Goal: Task Accomplishment & Management: Use online tool/utility

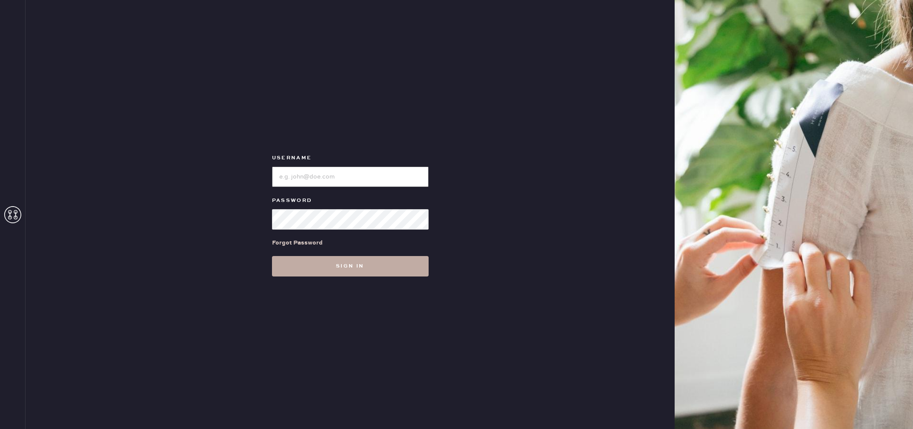
type input "reformationbethesdarow"
click at [381, 271] on button "Sign in" at bounding box center [350, 266] width 157 height 20
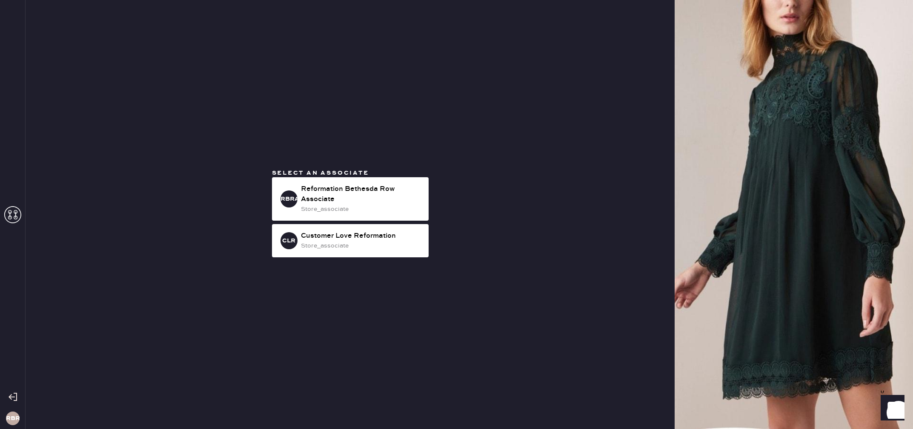
click at [392, 174] on div "Select an associate RBRA Reformation [GEOGRAPHIC_DATA] Associate store_associat…" at bounding box center [350, 215] width 170 height 92
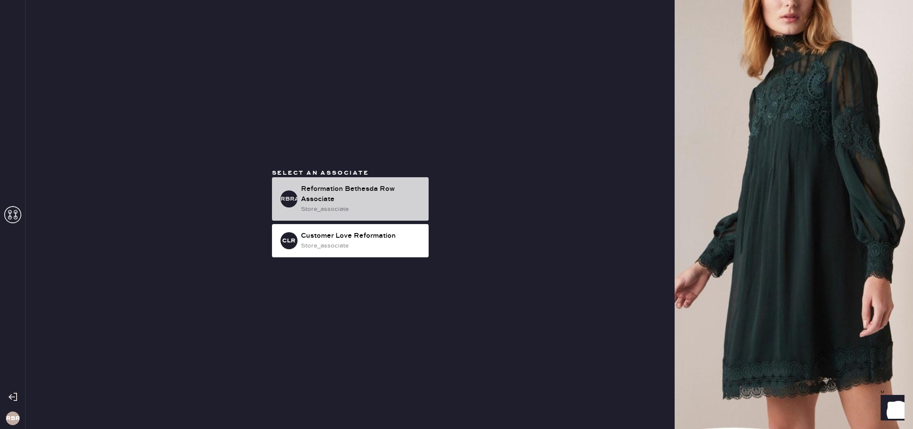
click at [397, 192] on div "Reformation Bethesda Row Associate" at bounding box center [361, 194] width 121 height 20
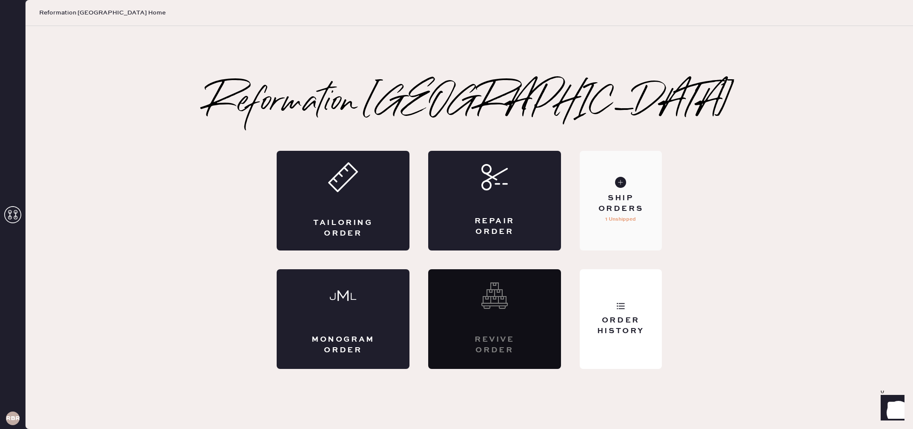
click at [643, 237] on div "Ship Orders 1 Unshipped" at bounding box center [621, 201] width 82 height 100
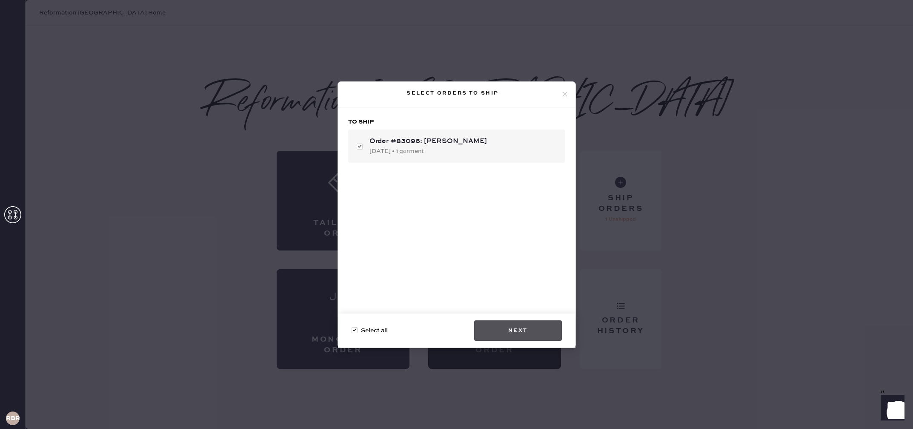
click at [550, 331] on button "Next" at bounding box center [518, 330] width 88 height 20
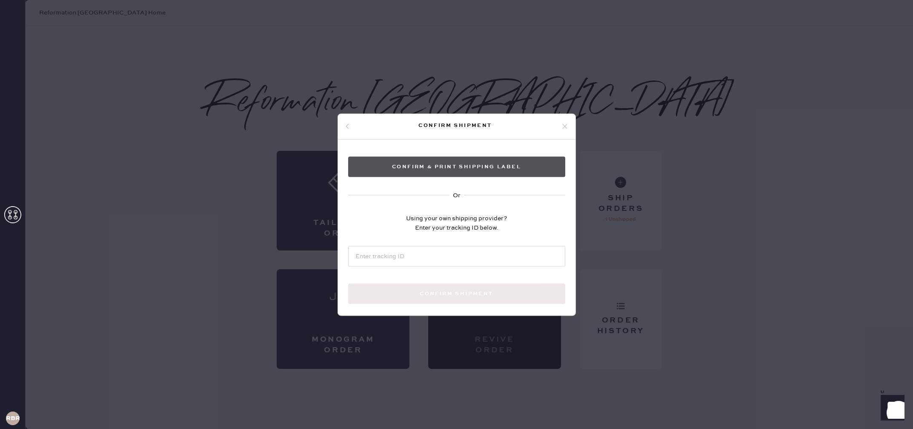
click at [525, 166] on button "Confirm & Print shipping label" at bounding box center [456, 166] width 217 height 20
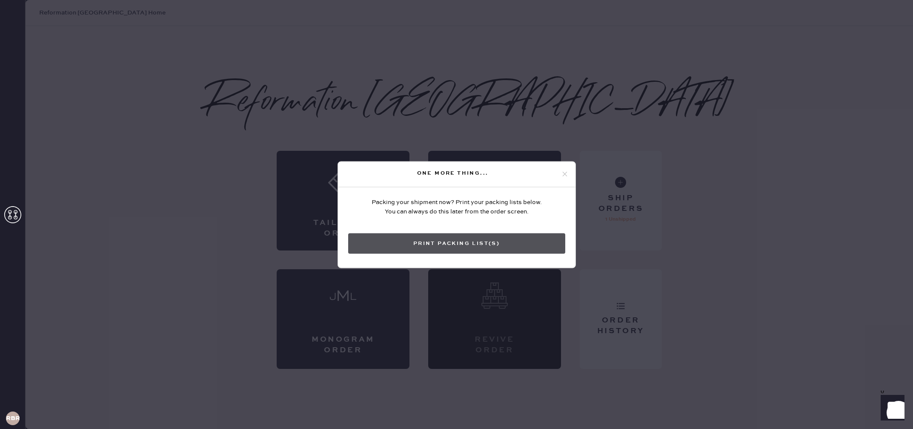
click at [495, 248] on button "Print Packing List(s)" at bounding box center [456, 243] width 217 height 20
